Goal: Task Accomplishment & Management: Use online tool/utility

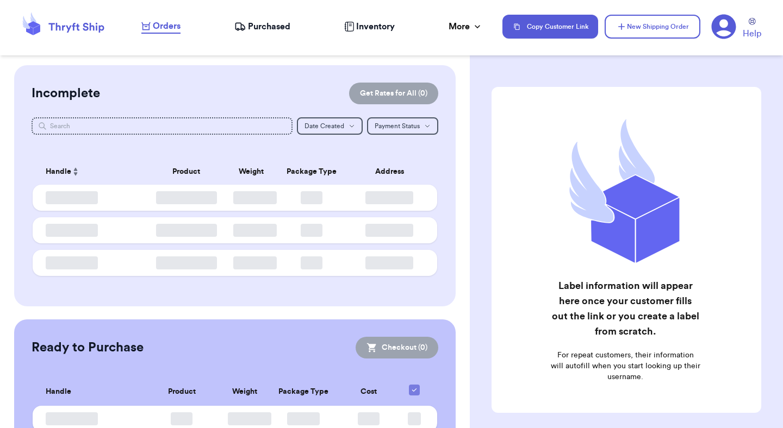
click at [171, 29] on span "Orders" at bounding box center [167, 26] width 28 height 13
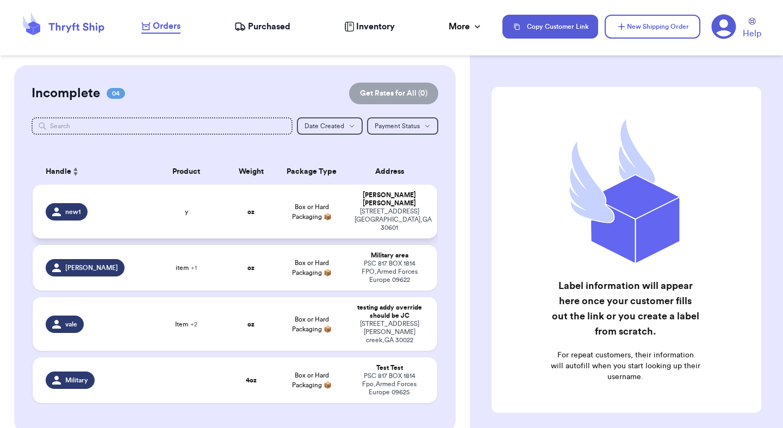
click at [295, 218] on td "Box or Hard Packaging 📦" at bounding box center [311, 212] width 73 height 54
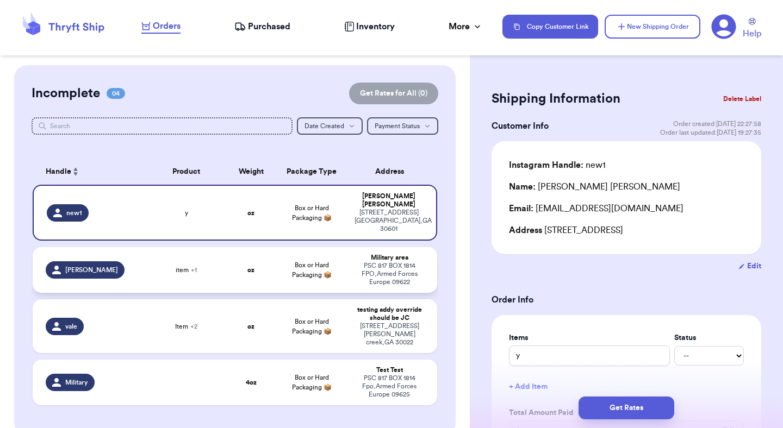
click at [306, 247] on td "Box or Hard Packaging 📦" at bounding box center [311, 270] width 73 height 46
type input "4"
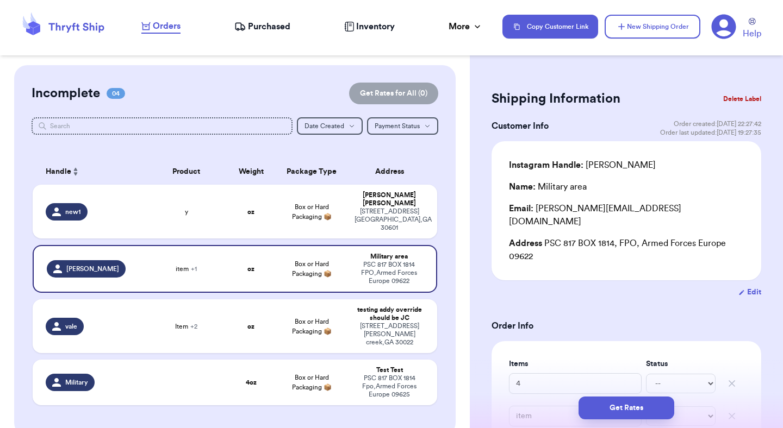
click at [317, 282] on table "Handle Product Weight Package Type Address new1 y oz Box or Hard Packaging 📦 Va…" at bounding box center [235, 285] width 407 height 266
click at [331, 313] on td "Box or Hard Packaging 📦" at bounding box center [311, 327] width 73 height 54
type input "Item"
type input "Item 3"
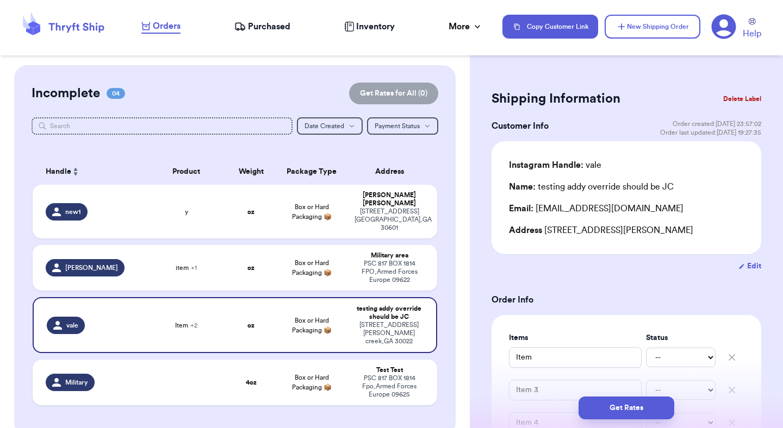
click at [332, 330] on table "Handle Product Weight Package Type Address new1 y oz Box or Hard Packaging 📦 Va…" at bounding box center [235, 285] width 407 height 266
click at [339, 360] on td "Box or Hard Packaging 📦" at bounding box center [311, 383] width 73 height 46
type input "4"
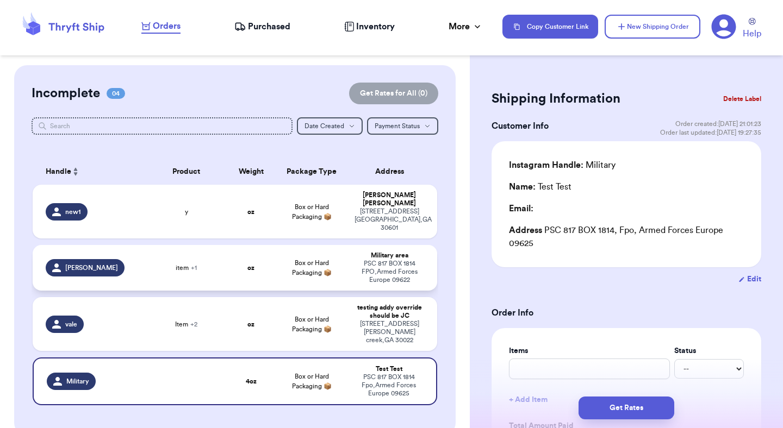
click at [353, 257] on td "Military area PSC 817 BOX 1814 FPO , Armed Forces Europe 09622" at bounding box center [392, 268] width 89 height 46
type input "4"
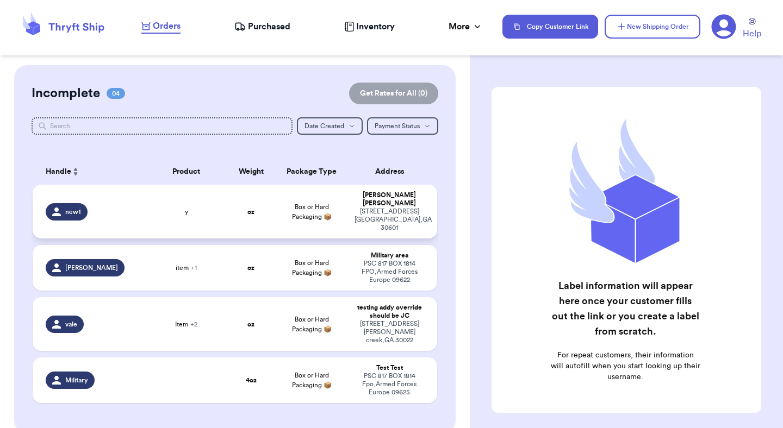
click at [378, 211] on div "[STREET_ADDRESS]" at bounding box center [390, 220] width 70 height 24
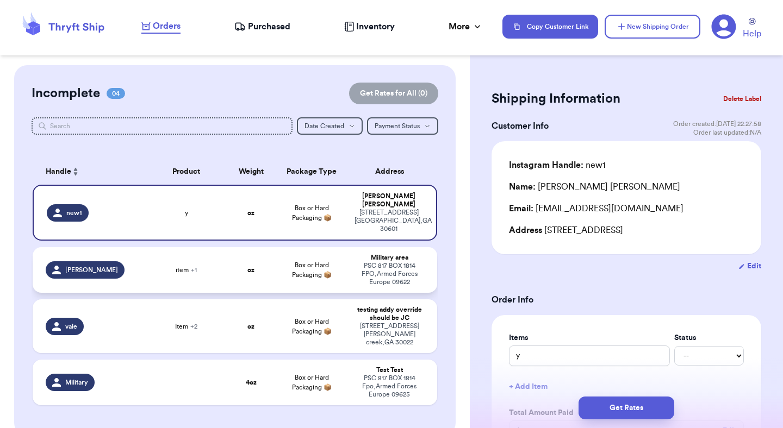
click at [374, 254] on div "Military area" at bounding box center [390, 258] width 70 height 8
type input "4"
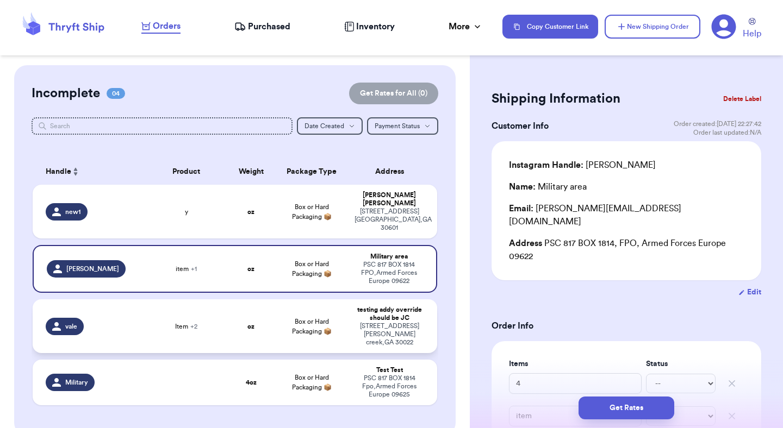
click at [365, 306] on div "testing addy override should be JC" at bounding box center [390, 314] width 70 height 16
type input "Item"
type input "Item 3"
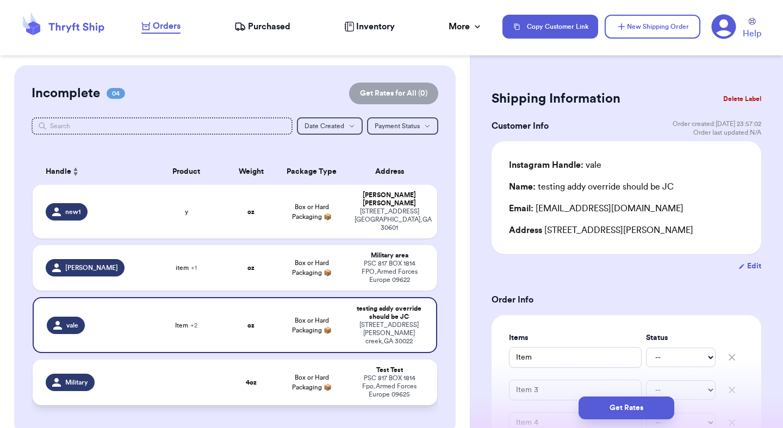
click at [361, 366] on div "Test Test" at bounding box center [390, 370] width 70 height 8
type input "4"
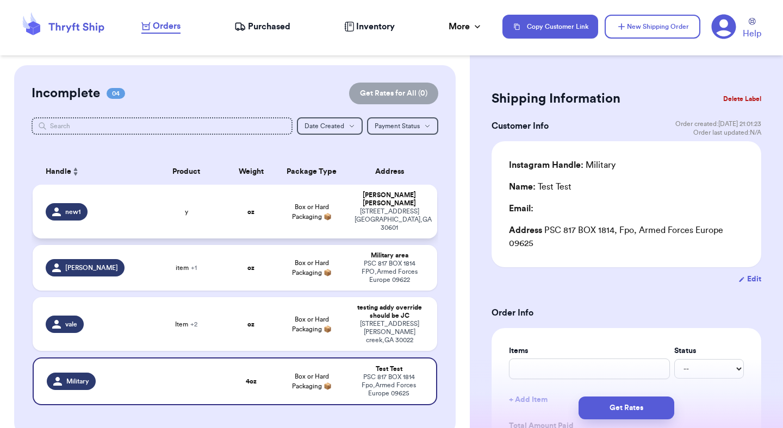
click at [366, 215] on div "[STREET_ADDRESS]" at bounding box center [390, 220] width 70 height 24
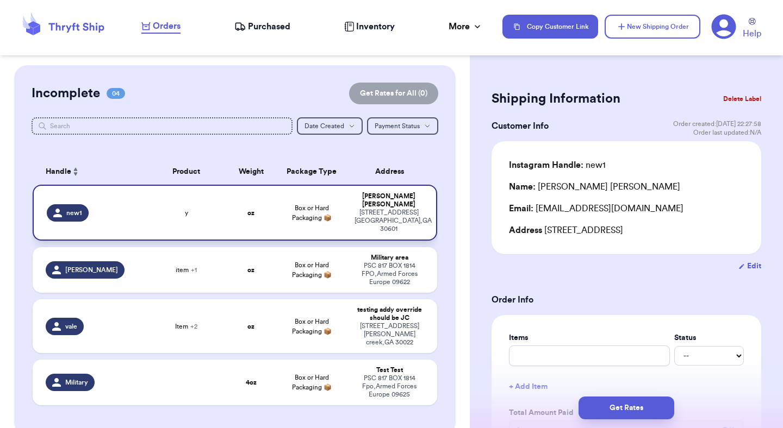
type input "y"
click at [357, 254] on div "Military area" at bounding box center [390, 258] width 70 height 8
type input "4"
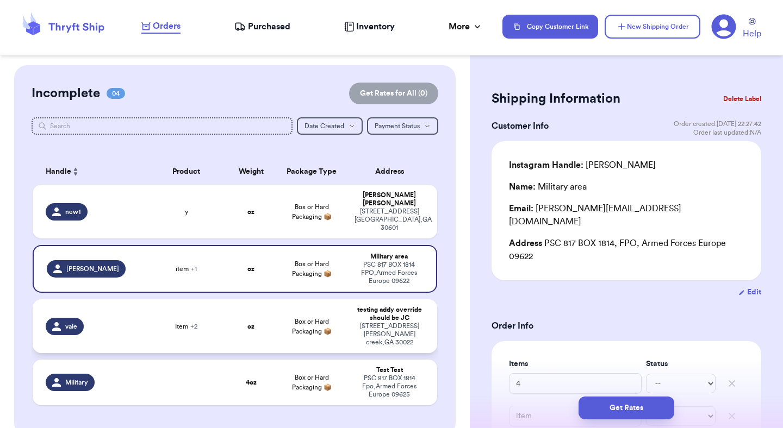
click at [352, 300] on td "testing addy override should be JC [STREET_ADDRESS][PERSON_NAME]" at bounding box center [392, 327] width 89 height 54
type input "Item"
type input "Item 3"
